Goal: Task Accomplishment & Management: Manage account settings

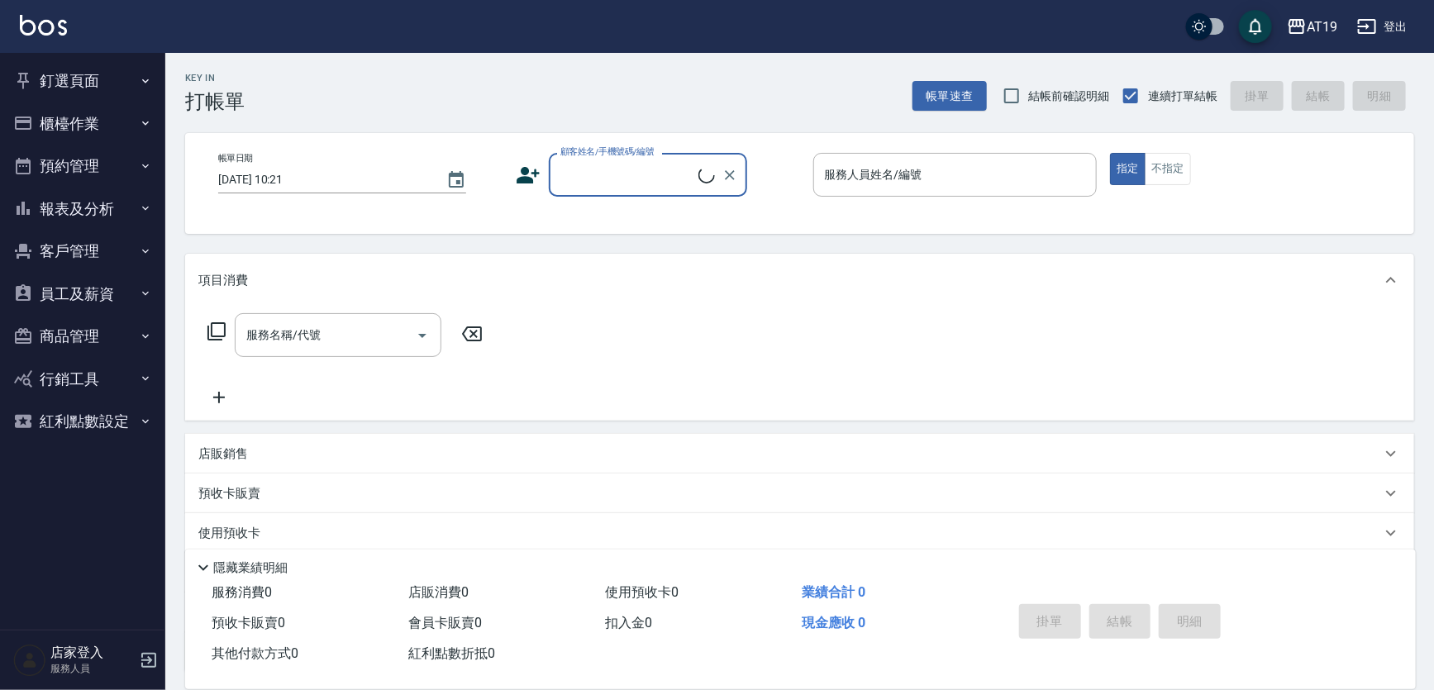
click at [97, 118] on button "櫃檯作業" at bounding box center [83, 124] width 152 height 43
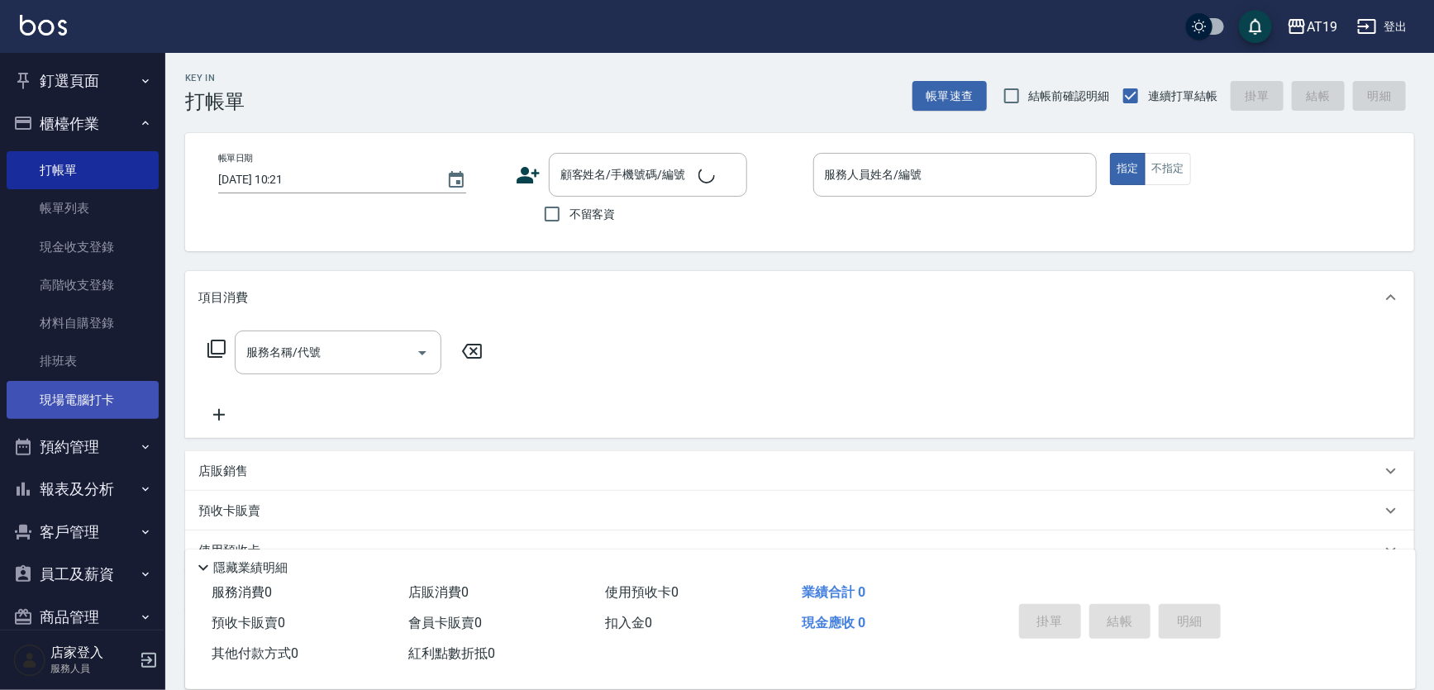
click at [122, 384] on link "現場電腦打卡" at bounding box center [83, 400] width 152 height 38
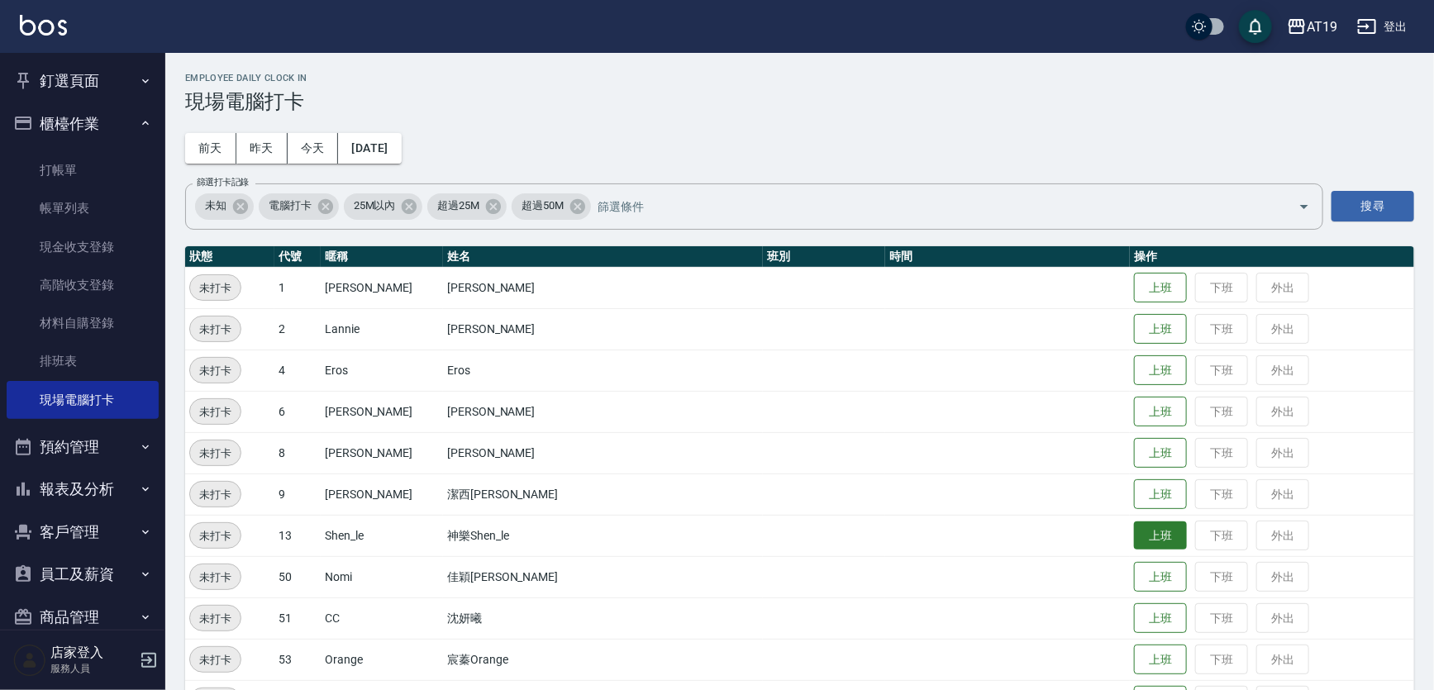
click at [819, 529] on button "上班" at bounding box center [1160, 536] width 53 height 29
click at [819, 578] on button "上班" at bounding box center [1160, 577] width 53 height 29
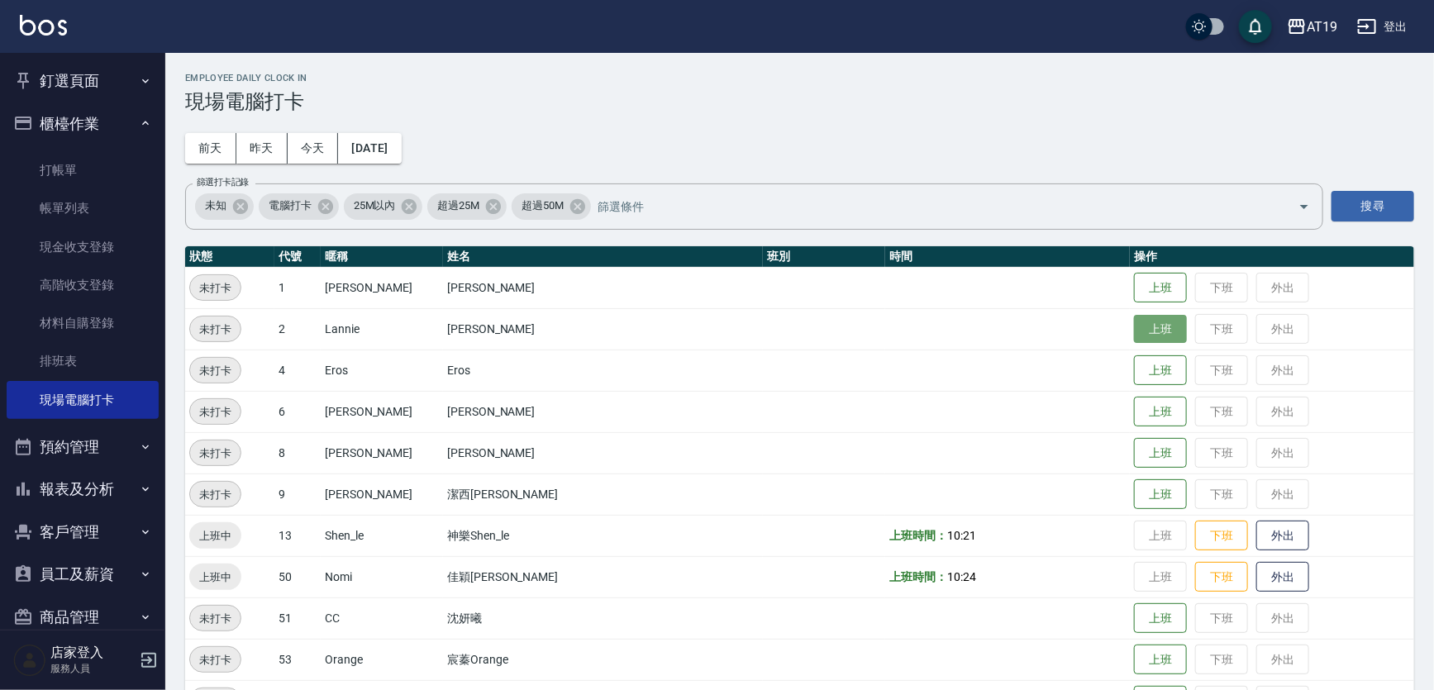
click at [819, 336] on button "上班" at bounding box center [1160, 329] width 53 height 29
click at [819, 491] on button "上班" at bounding box center [1160, 494] width 53 height 29
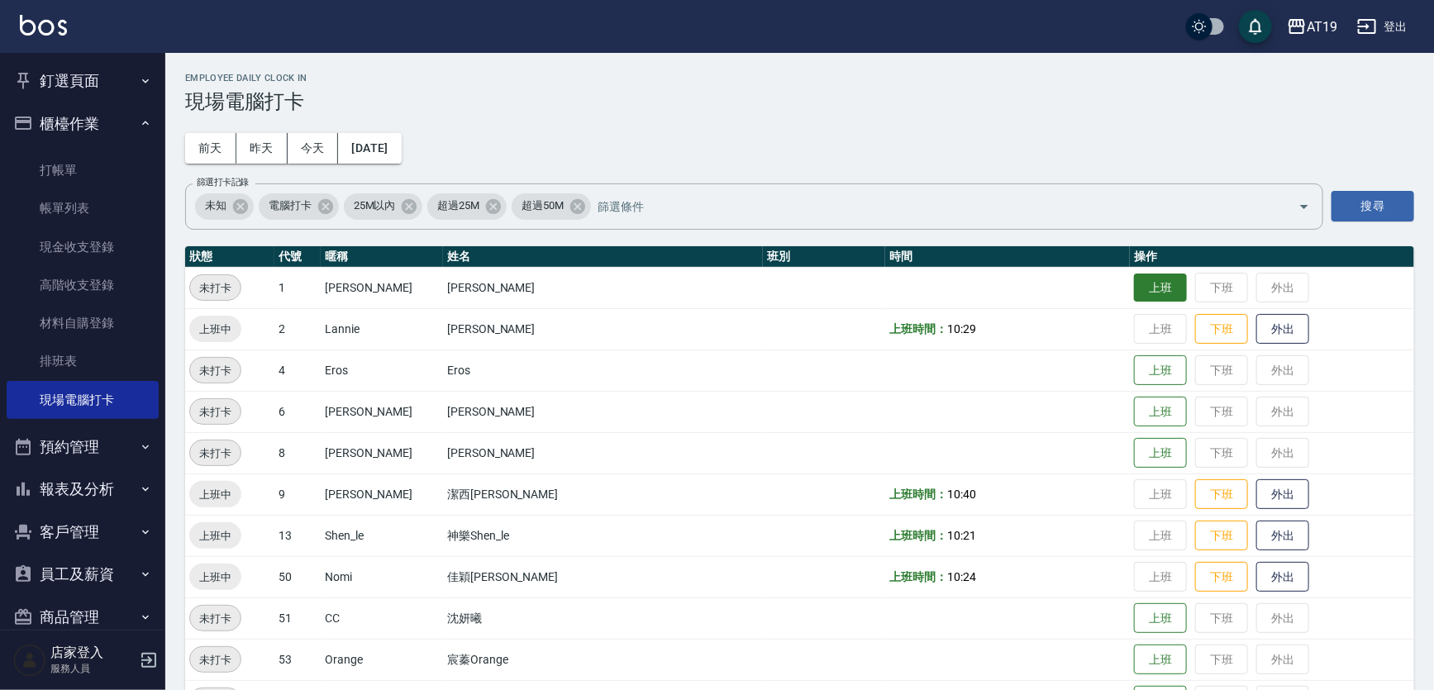
click at [819, 297] on button "上班" at bounding box center [1160, 288] width 53 height 29
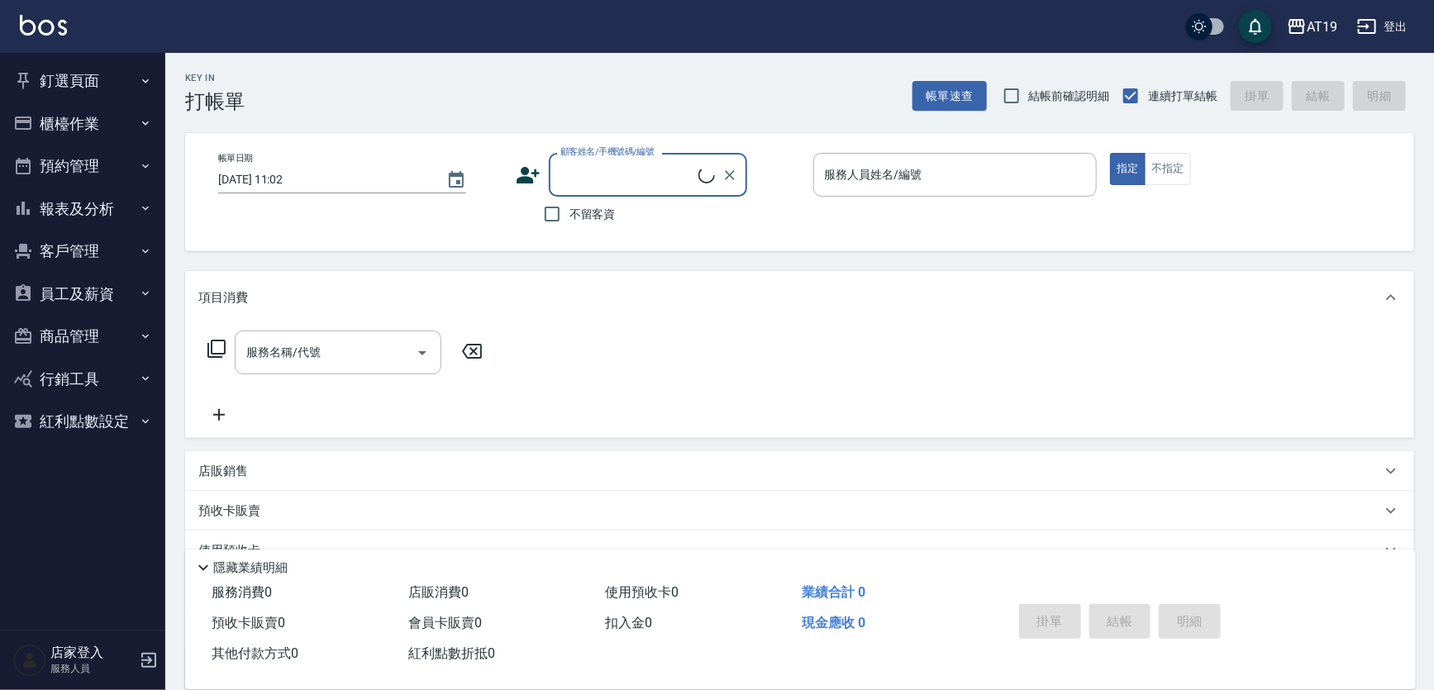
click at [148, 115] on button "櫃檯作業" at bounding box center [83, 124] width 152 height 43
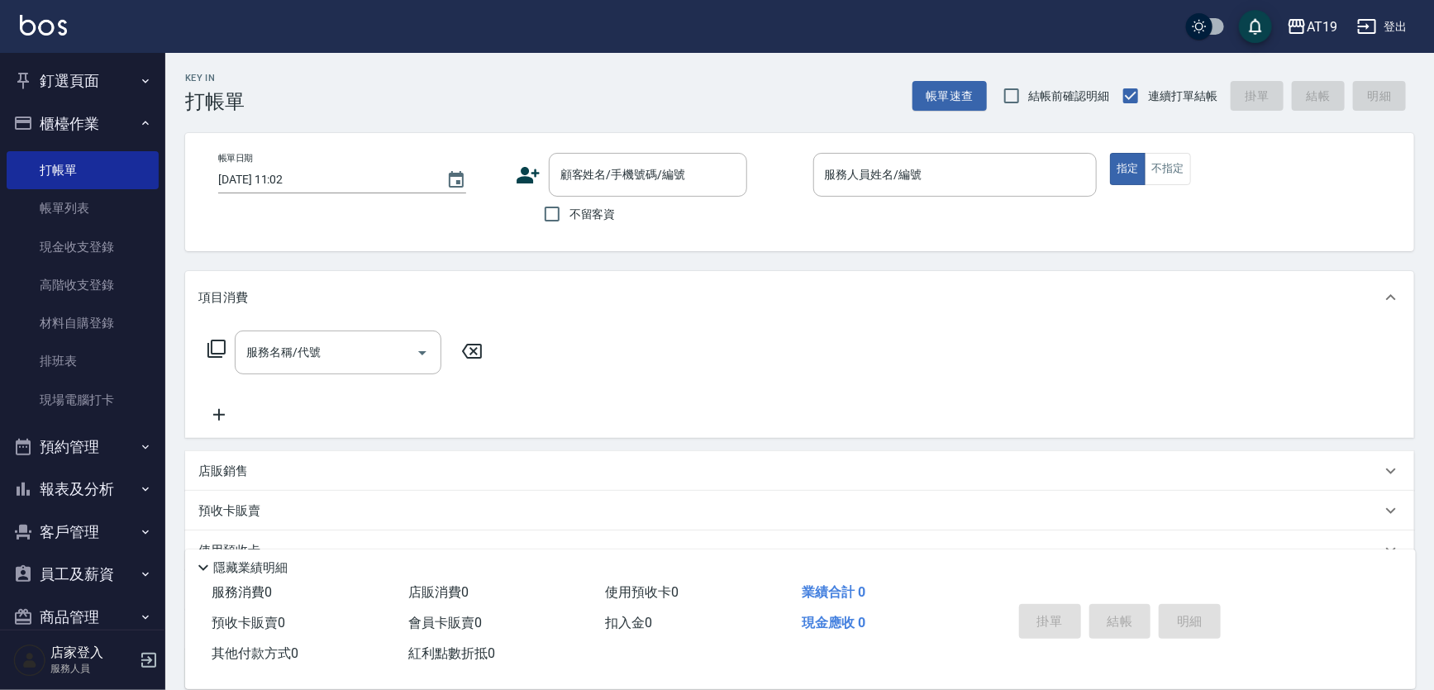
click at [125, 504] on button "報表及分析" at bounding box center [83, 489] width 152 height 43
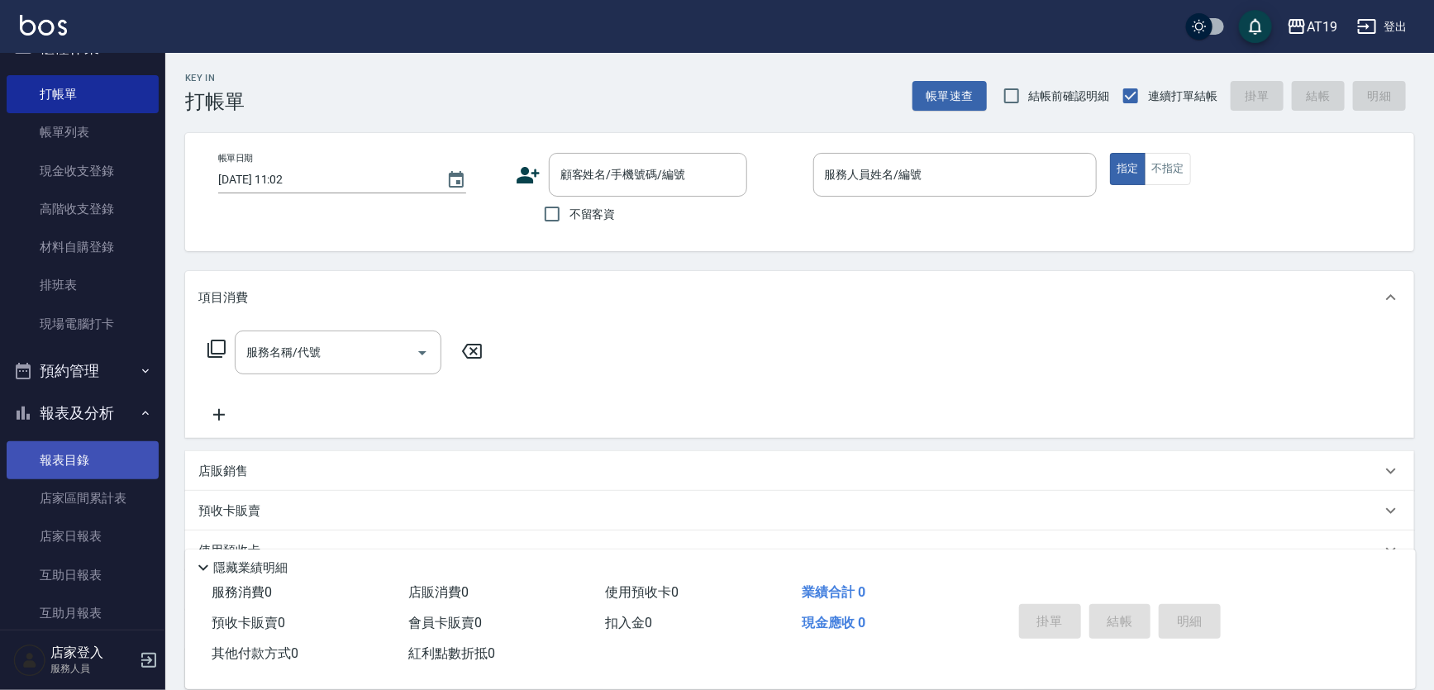
scroll to position [300, 0]
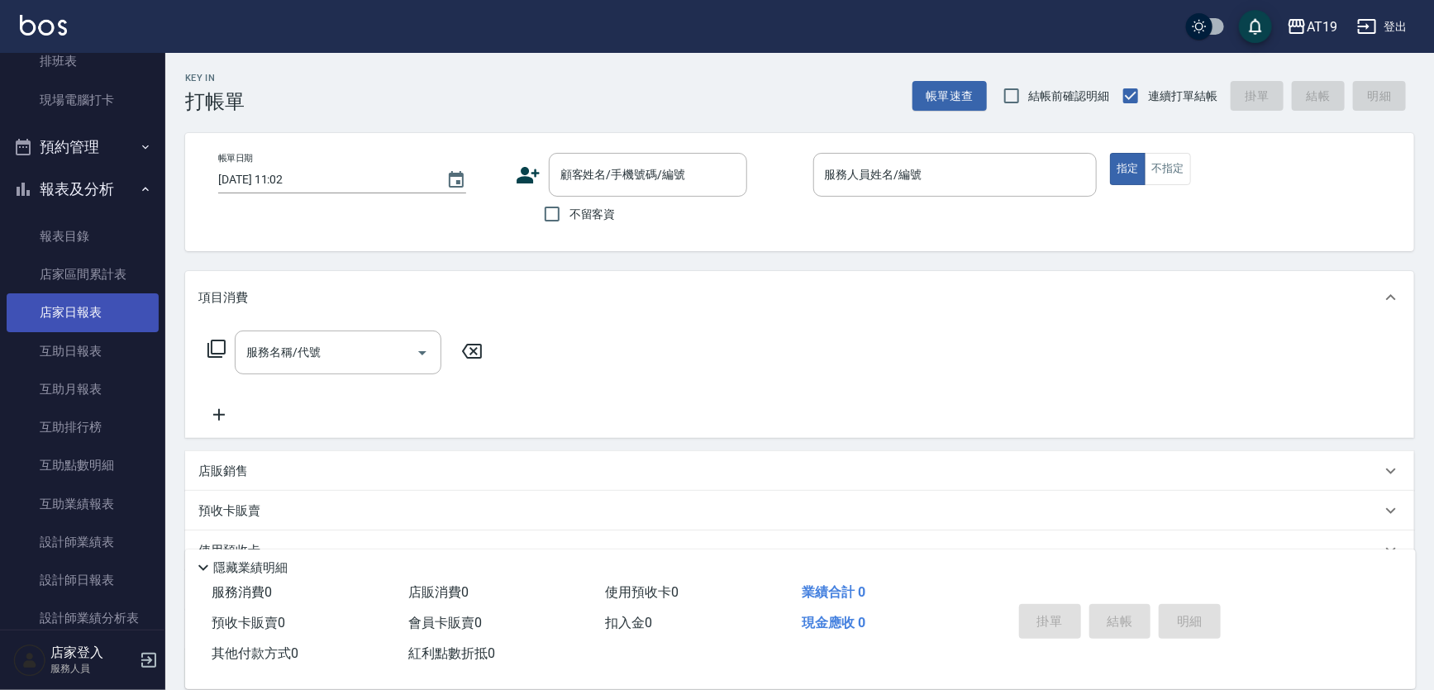
click at [116, 315] on link "店家日報表" at bounding box center [83, 312] width 152 height 38
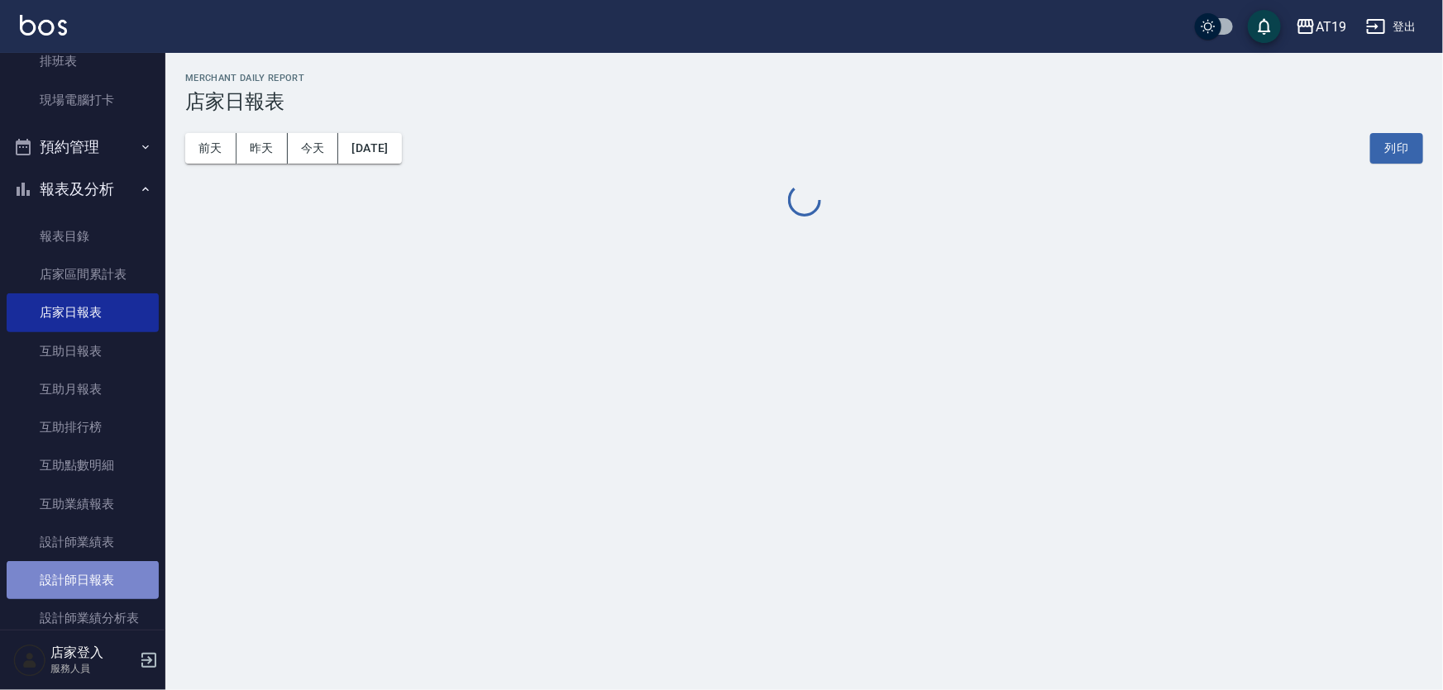
click at [120, 572] on link "設計師日報表" at bounding box center [83, 580] width 152 height 38
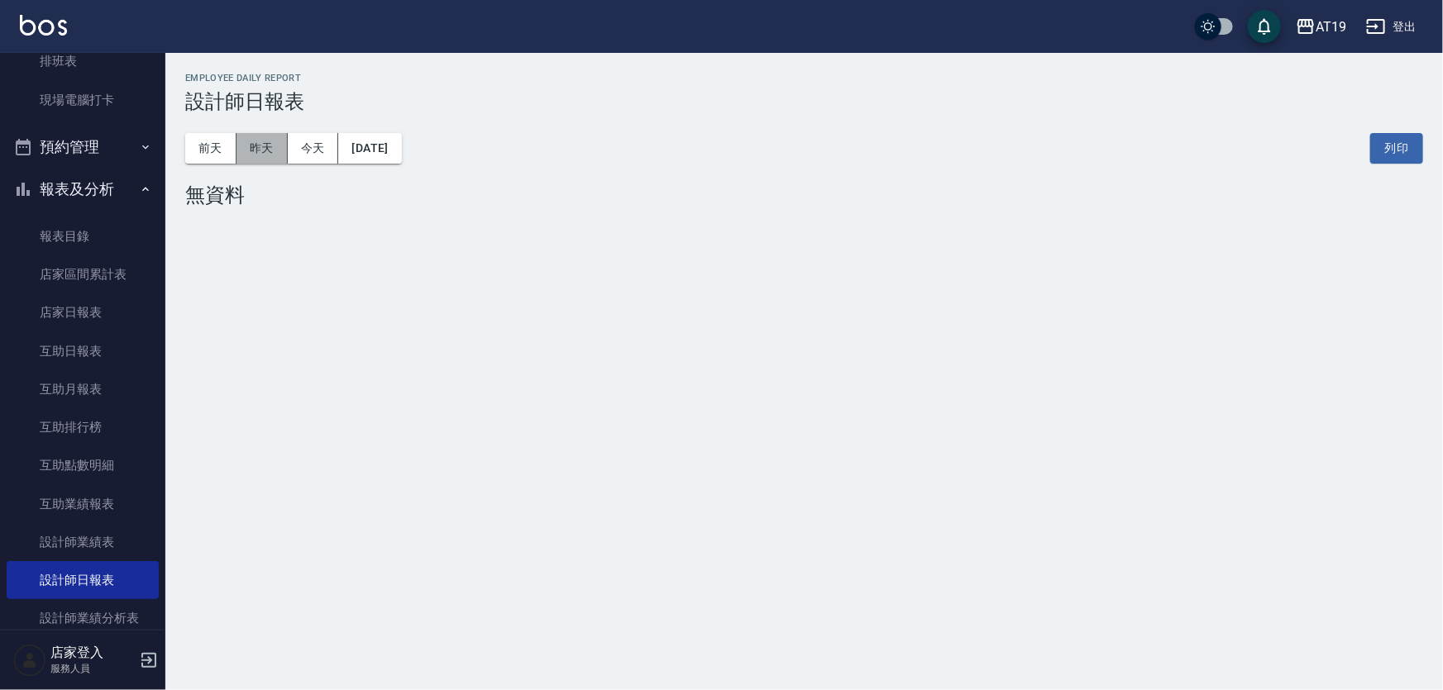
click at [265, 146] on button "昨天" at bounding box center [261, 148] width 51 height 31
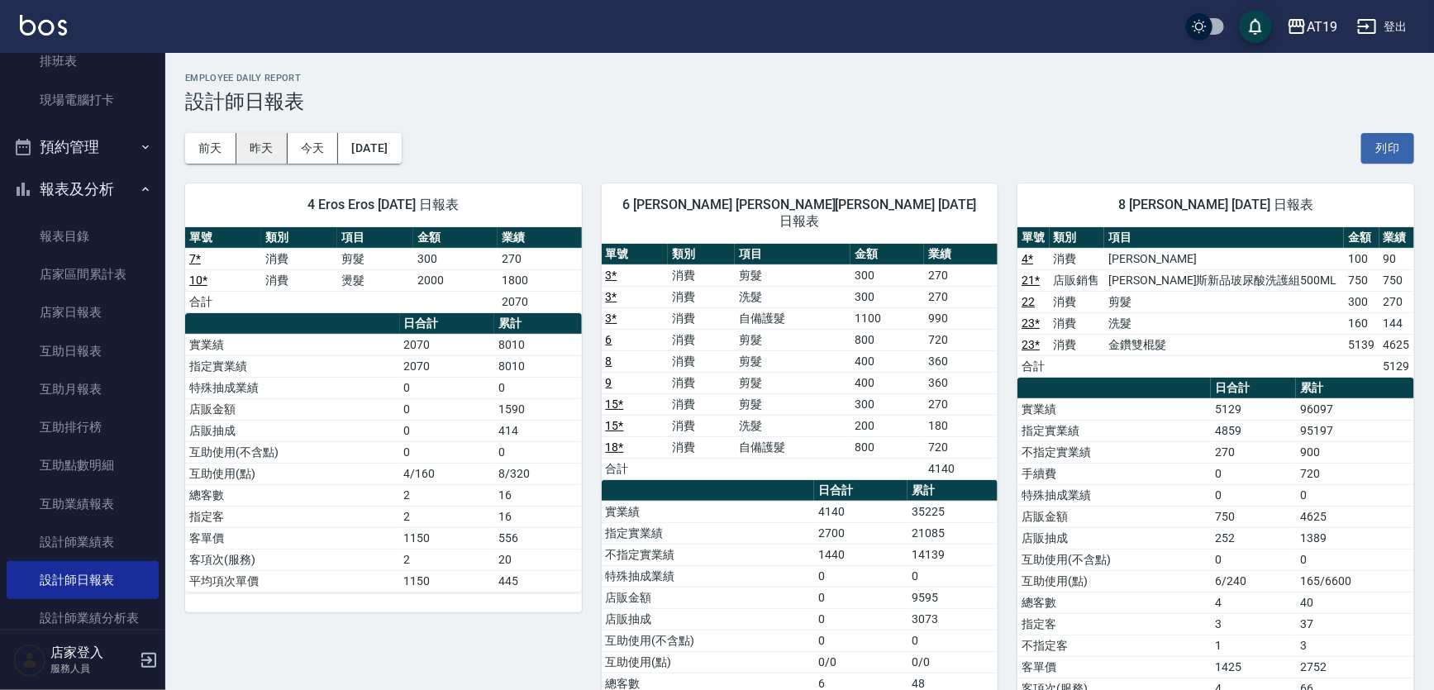
click at [253, 151] on button "昨天" at bounding box center [261, 148] width 51 height 31
click at [215, 147] on button "前天" at bounding box center [210, 148] width 51 height 31
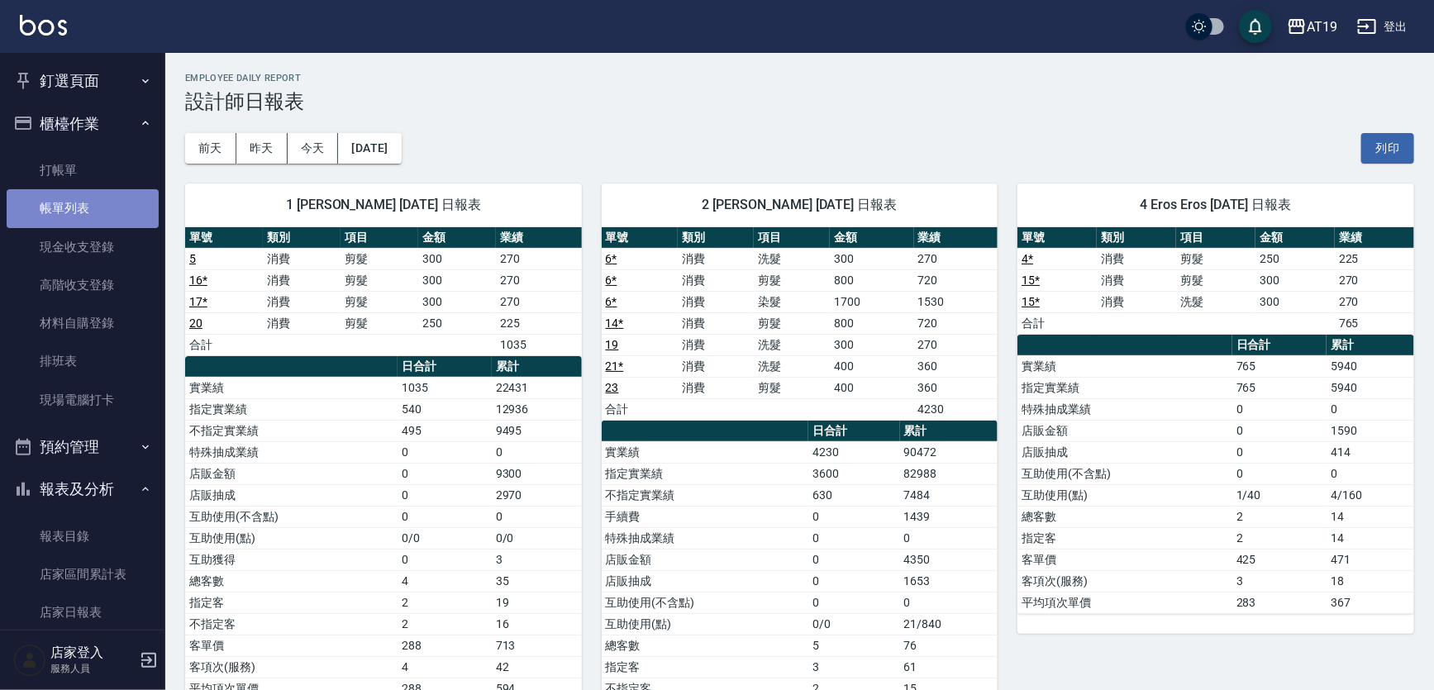
click at [117, 217] on link "帳單列表" at bounding box center [83, 208] width 152 height 38
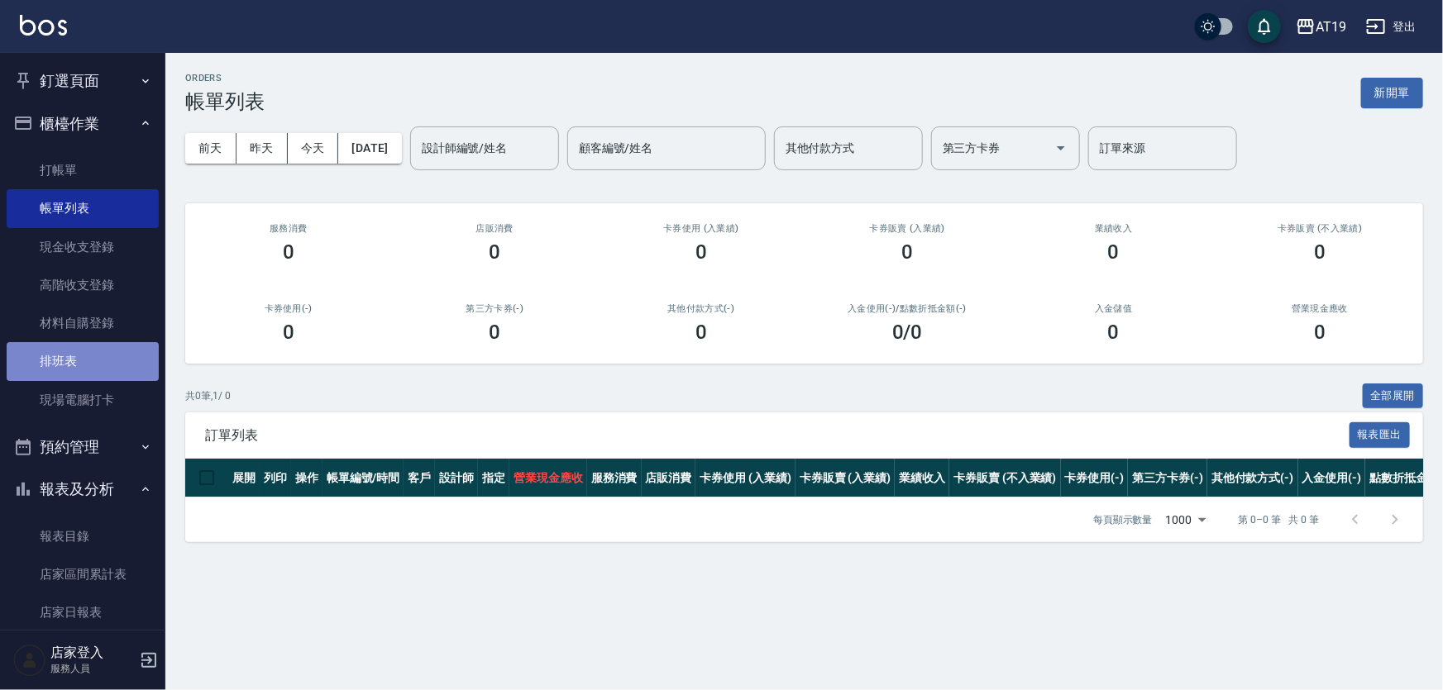
click at [110, 361] on link "排班表" at bounding box center [83, 361] width 152 height 38
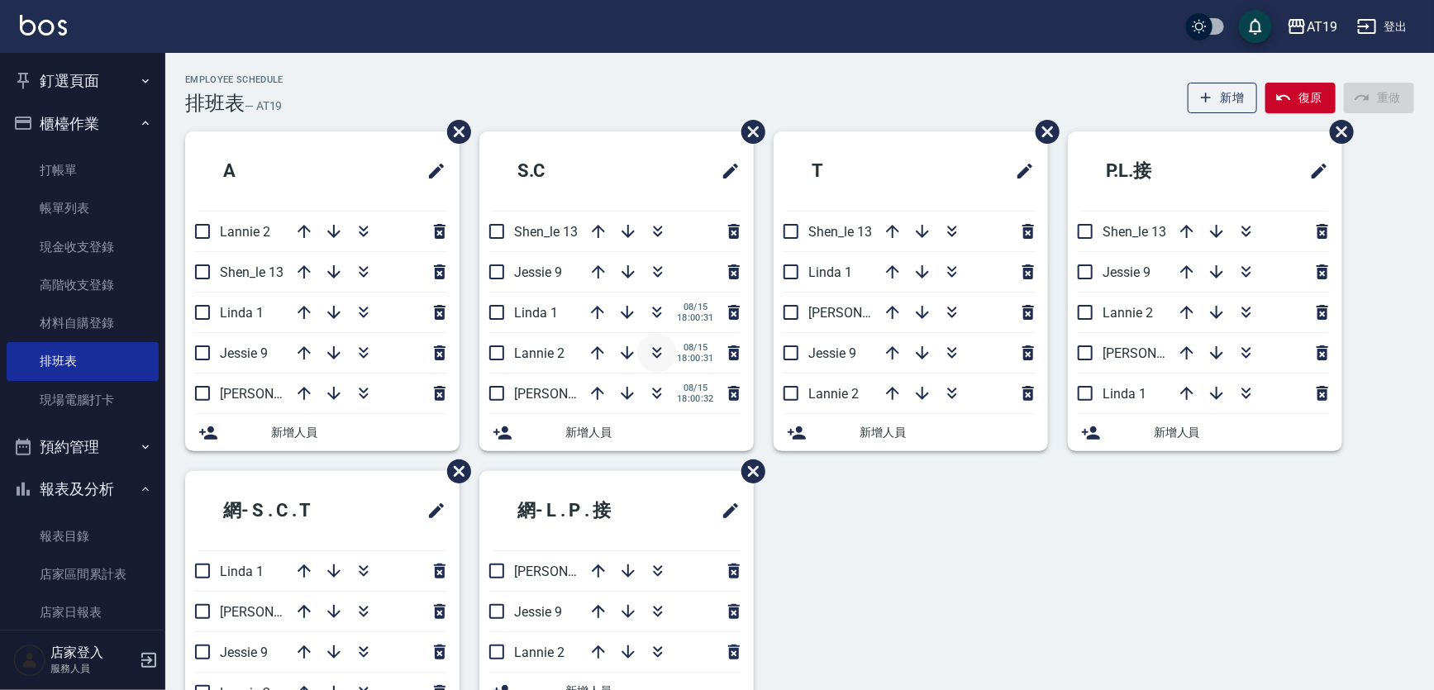
click at [655, 355] on icon "button" at bounding box center [657, 356] width 9 height 6
